Goal: Check status

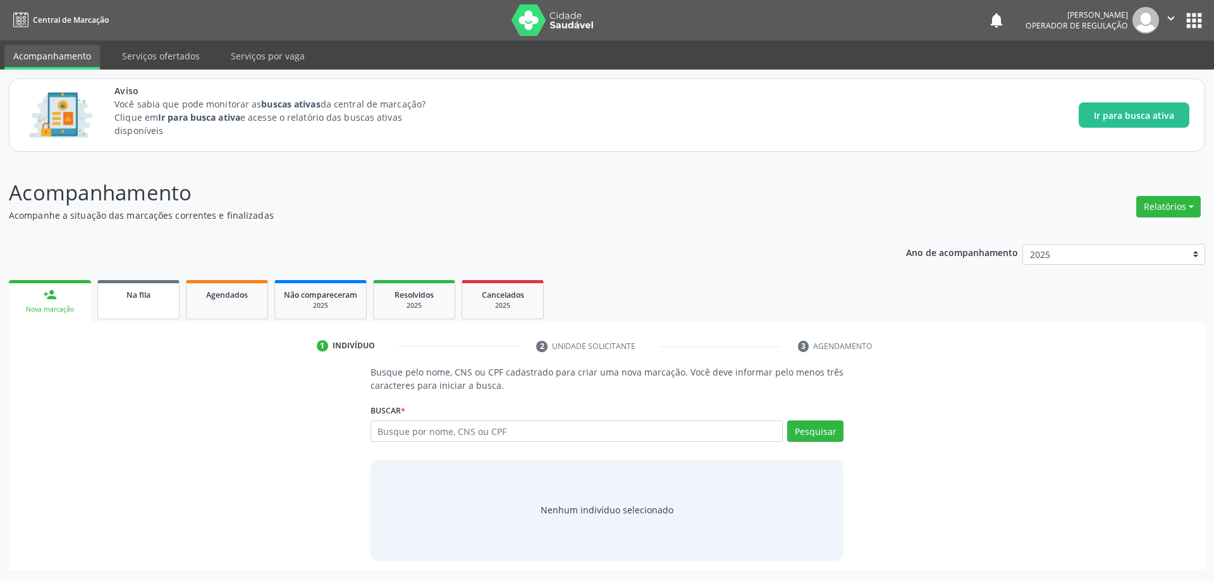
click at [150, 307] on link "Na fila" at bounding box center [138, 299] width 82 height 39
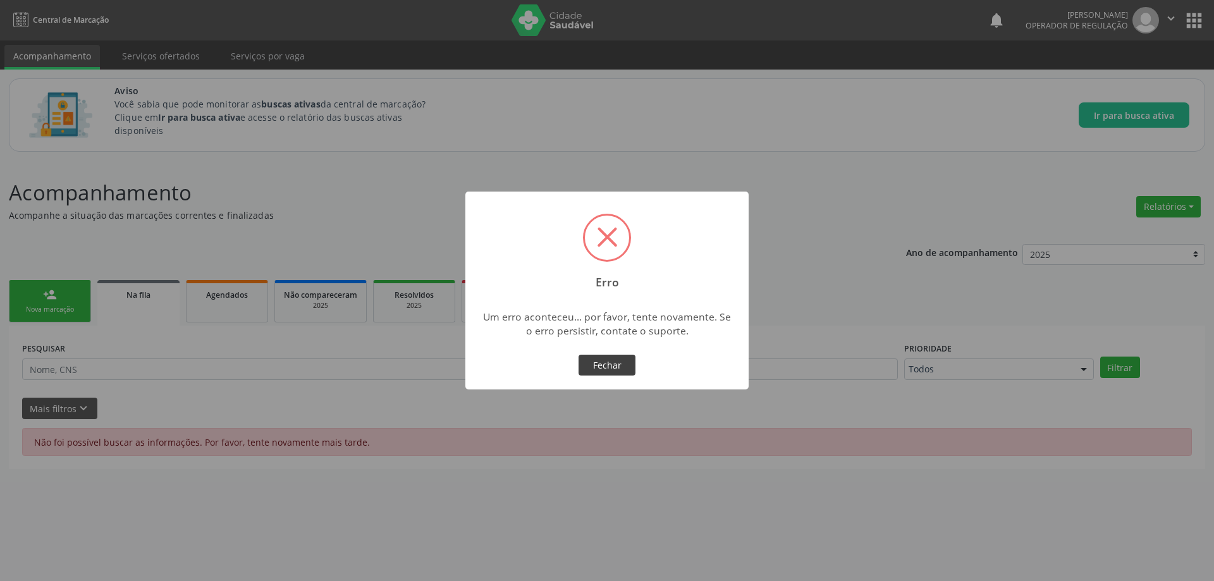
click at [614, 362] on button "Fechar" at bounding box center [606, 365] width 57 height 21
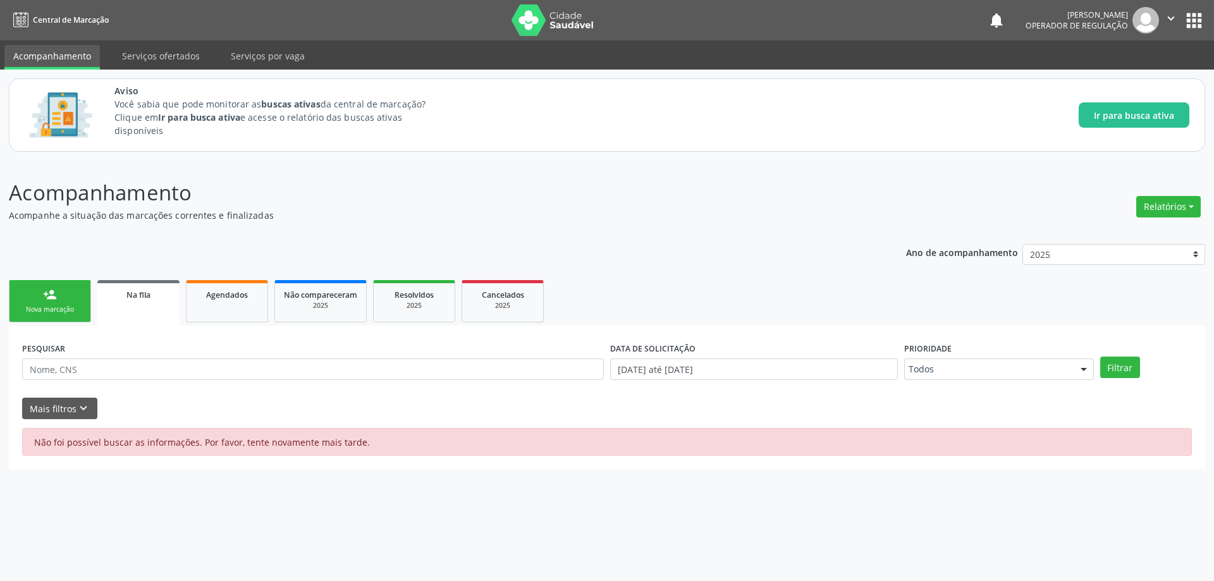
click at [529, 20] on img at bounding box center [552, 20] width 82 height 32
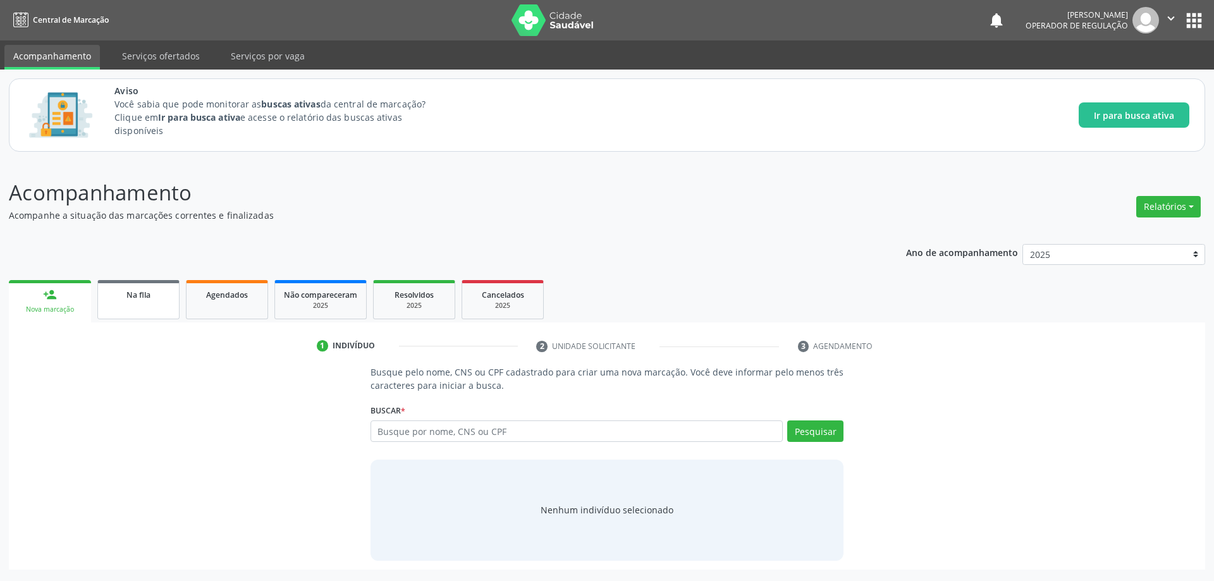
click at [124, 299] on div "Na fila" at bounding box center [138, 294] width 63 height 13
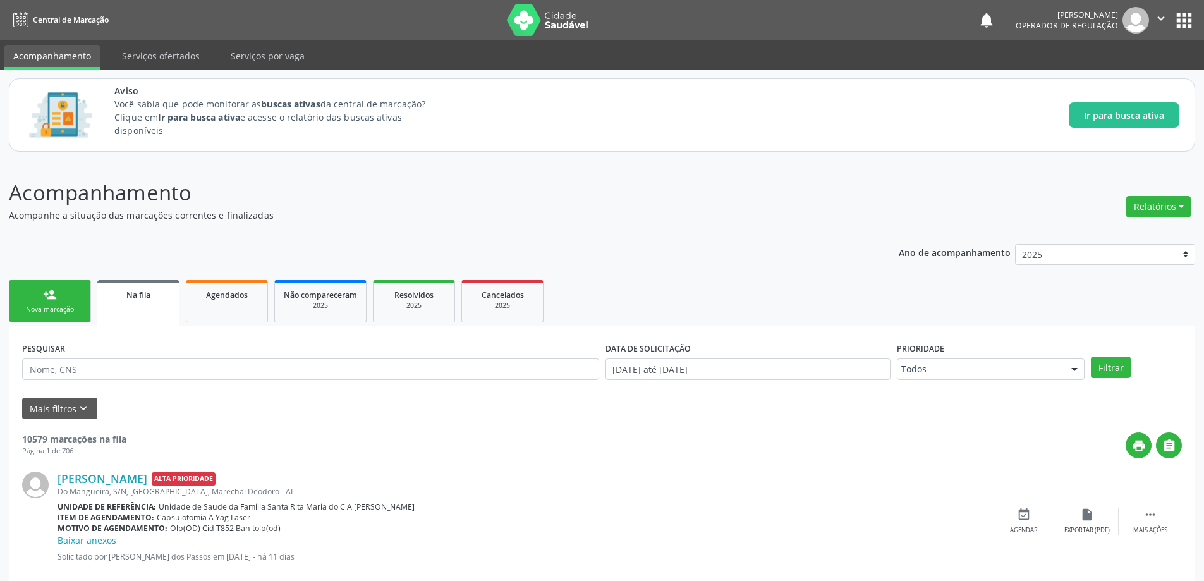
click at [53, 44] on ul "Acompanhamento Serviços ofertados Serviços por vaga" at bounding box center [602, 54] width 1204 height 29
click at [58, 58] on link "Acompanhamento" at bounding box center [51, 57] width 95 height 25
click at [4, 45] on link "Acompanhamento" at bounding box center [51, 57] width 95 height 25
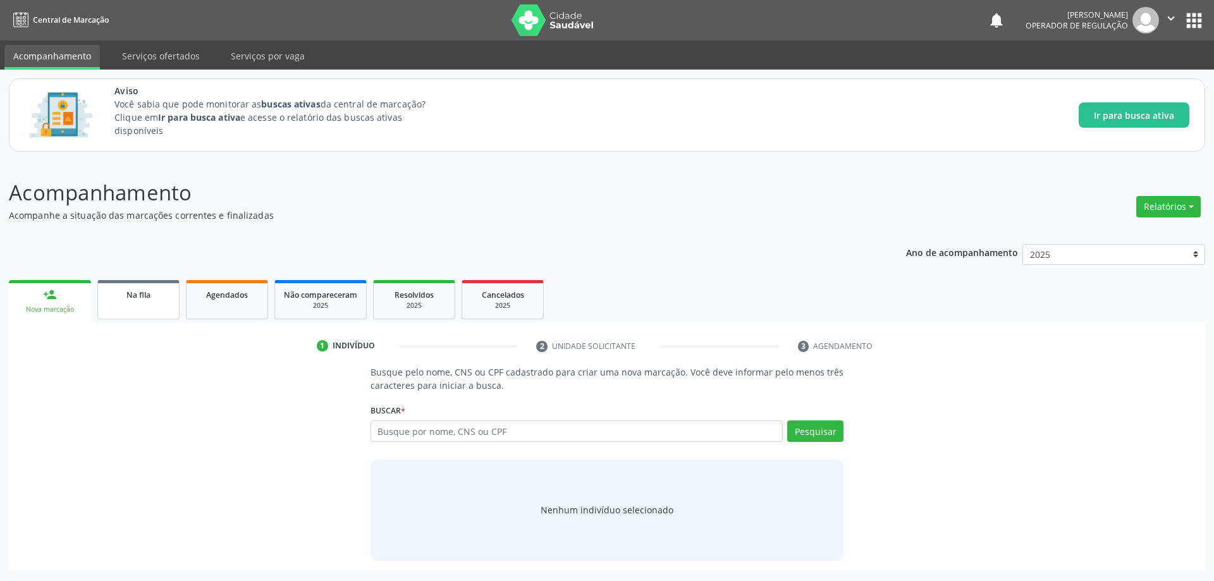
click at [133, 300] on div "Na fila" at bounding box center [138, 294] width 63 height 13
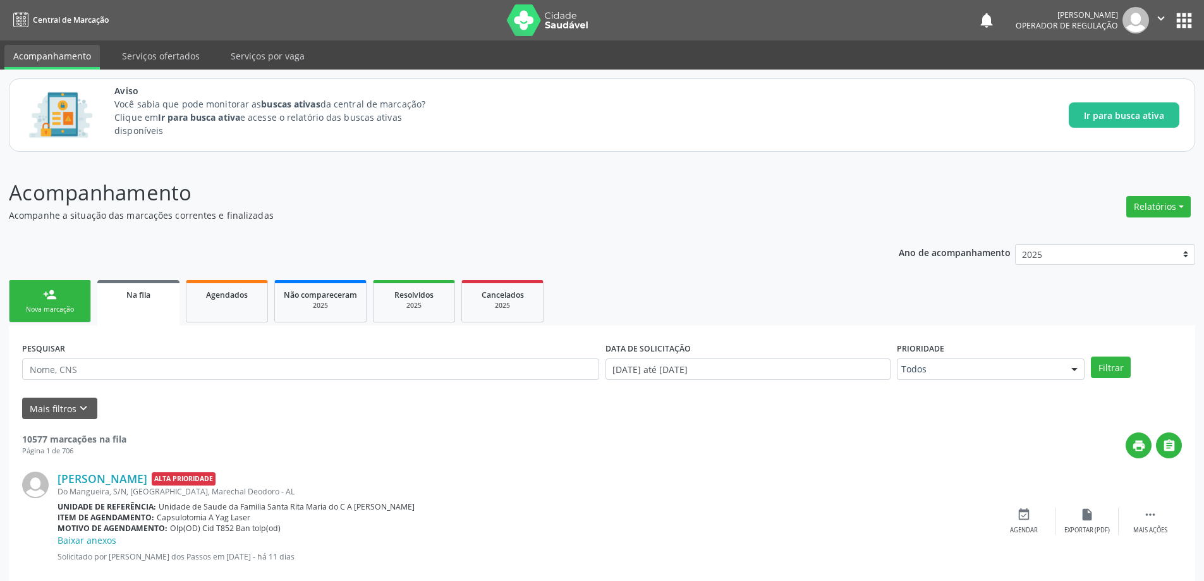
drag, startPoint x: 439, startPoint y: 227, endPoint x: 432, endPoint y: 226, distance: 7.1
click at [142, 284] on link "Na fila" at bounding box center [138, 303] width 82 height 46
